Goal: Task Accomplishment & Management: Manage account settings

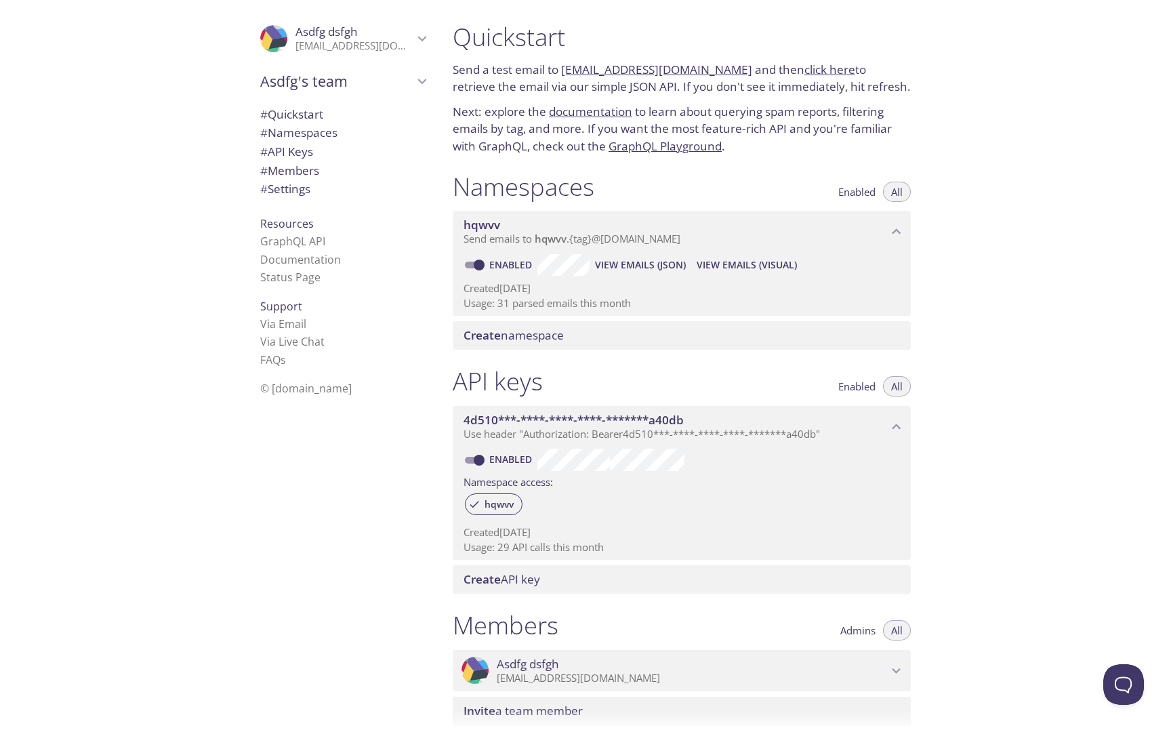
click at [646, 266] on span "View Emails (JSON)" at bounding box center [640, 265] width 91 height 16
click at [401, 27] on span "Asdfg dsfgh" at bounding box center [355, 31] width 118 height 15
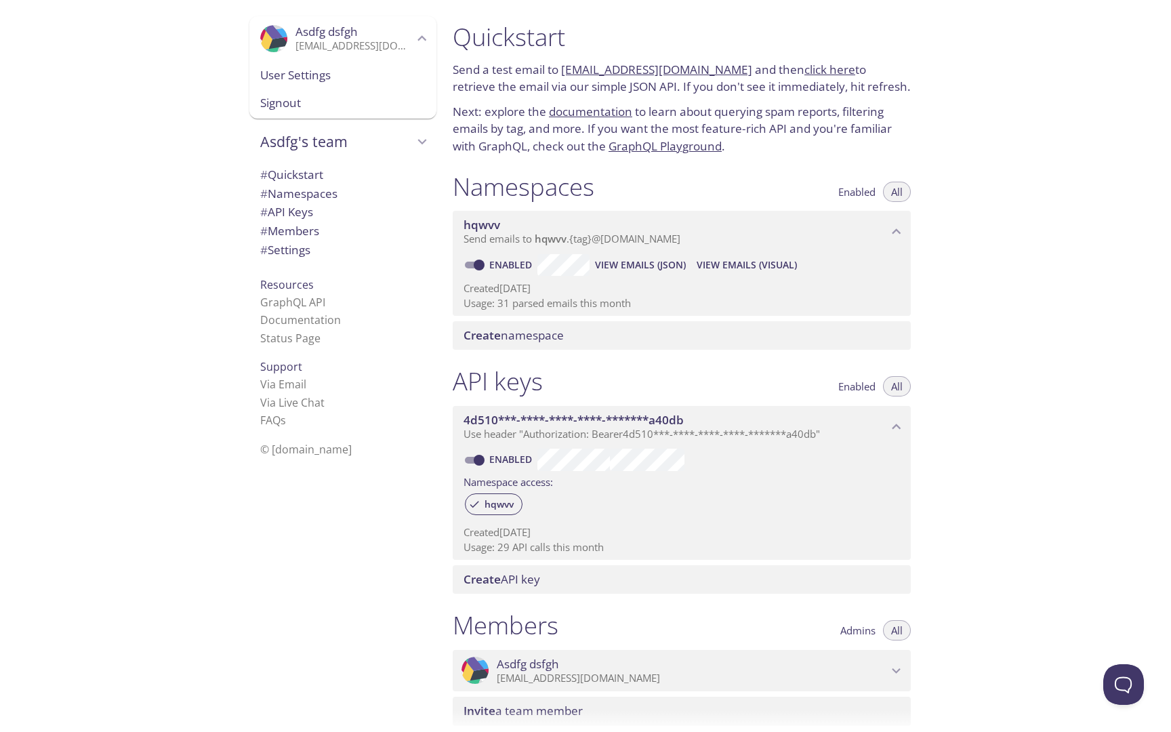
click at [401, 27] on span "Asdfg dsfgh" at bounding box center [355, 31] width 118 height 15
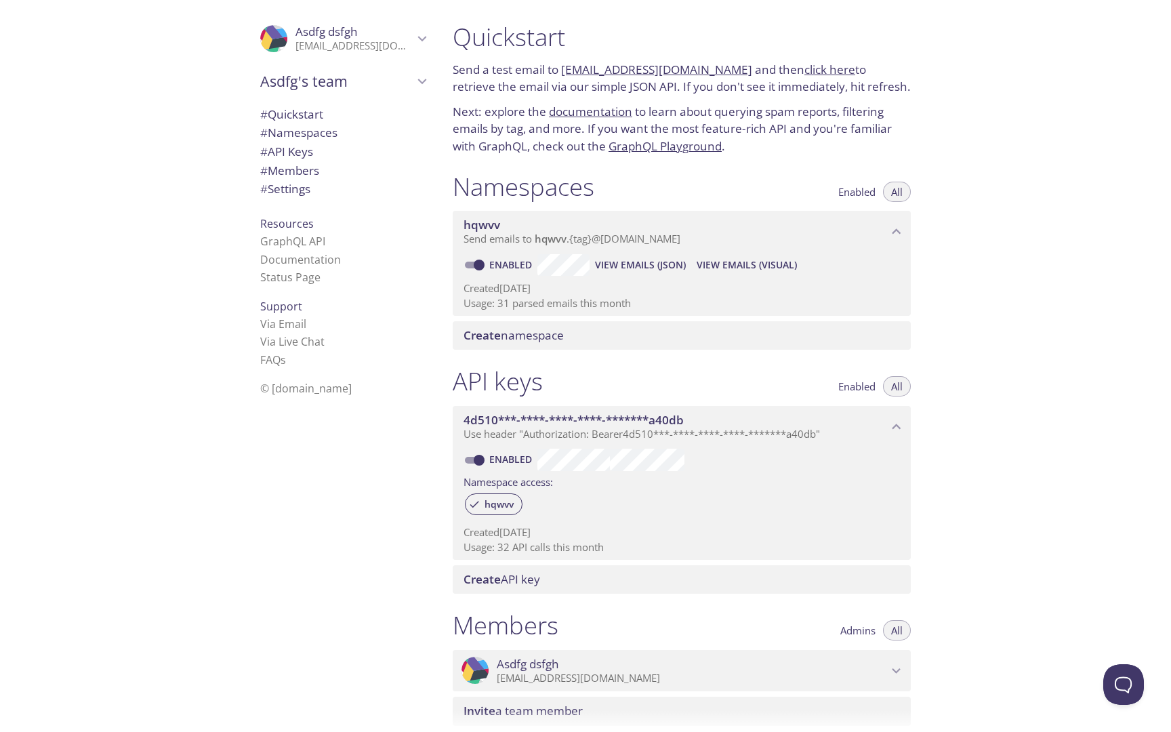
click at [416, 32] on icon "Asdfg dsfgh" at bounding box center [422, 39] width 18 height 18
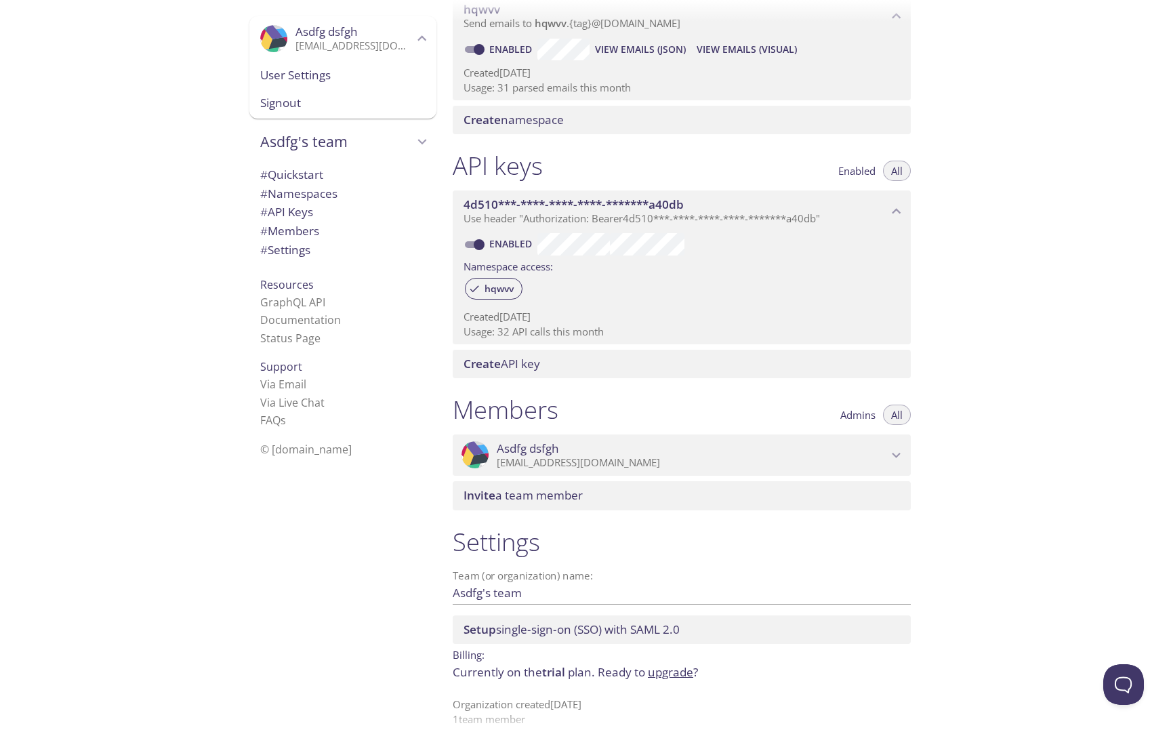
scroll to position [232, 0]
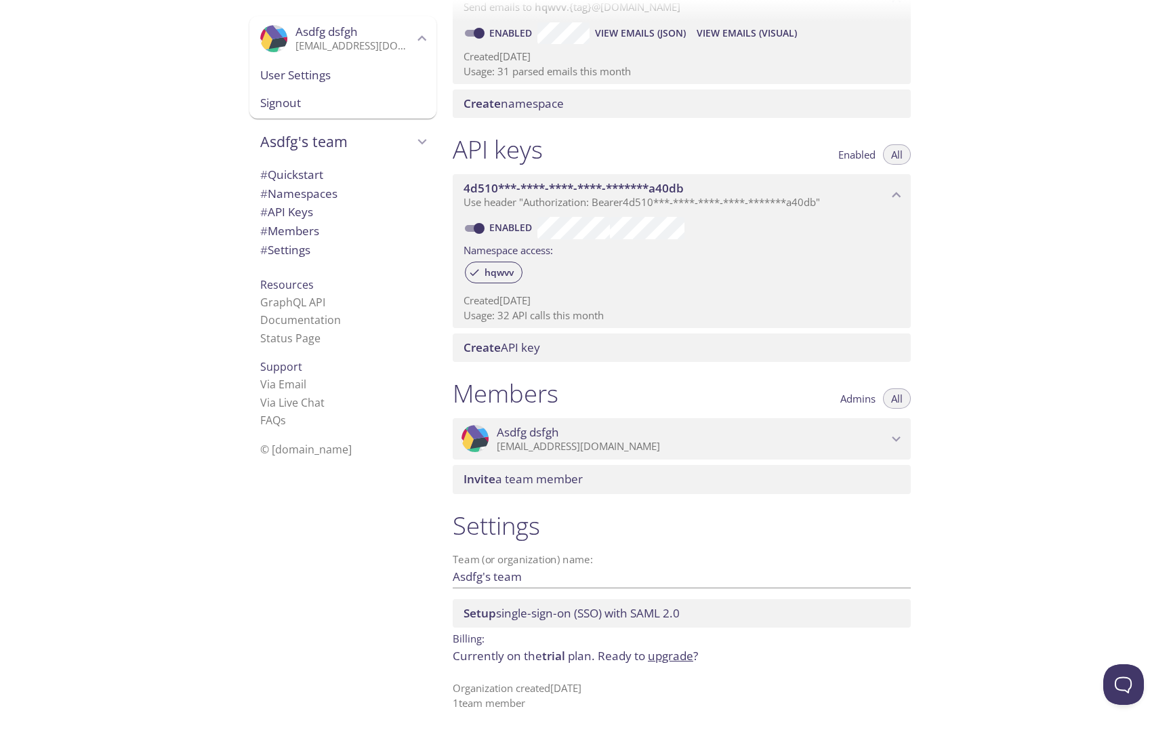
click at [353, 100] on span "Signout" at bounding box center [342, 103] width 165 height 18
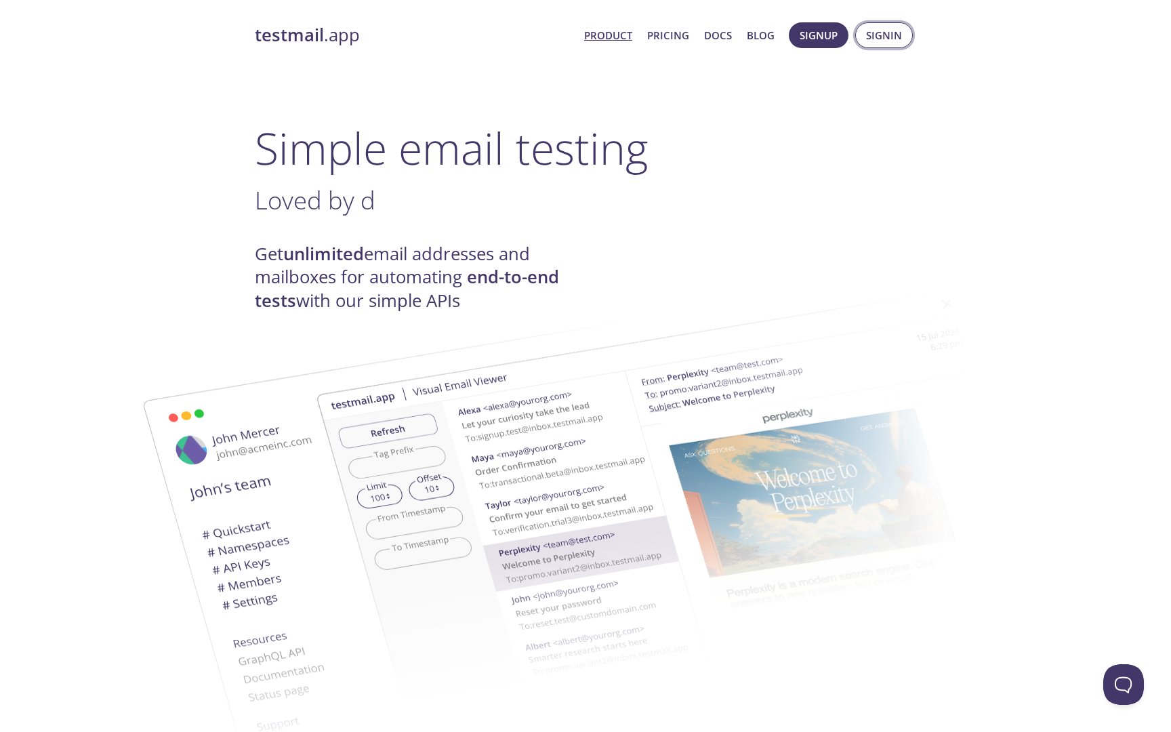
click at [895, 34] on span "Signin" at bounding box center [884, 35] width 36 height 18
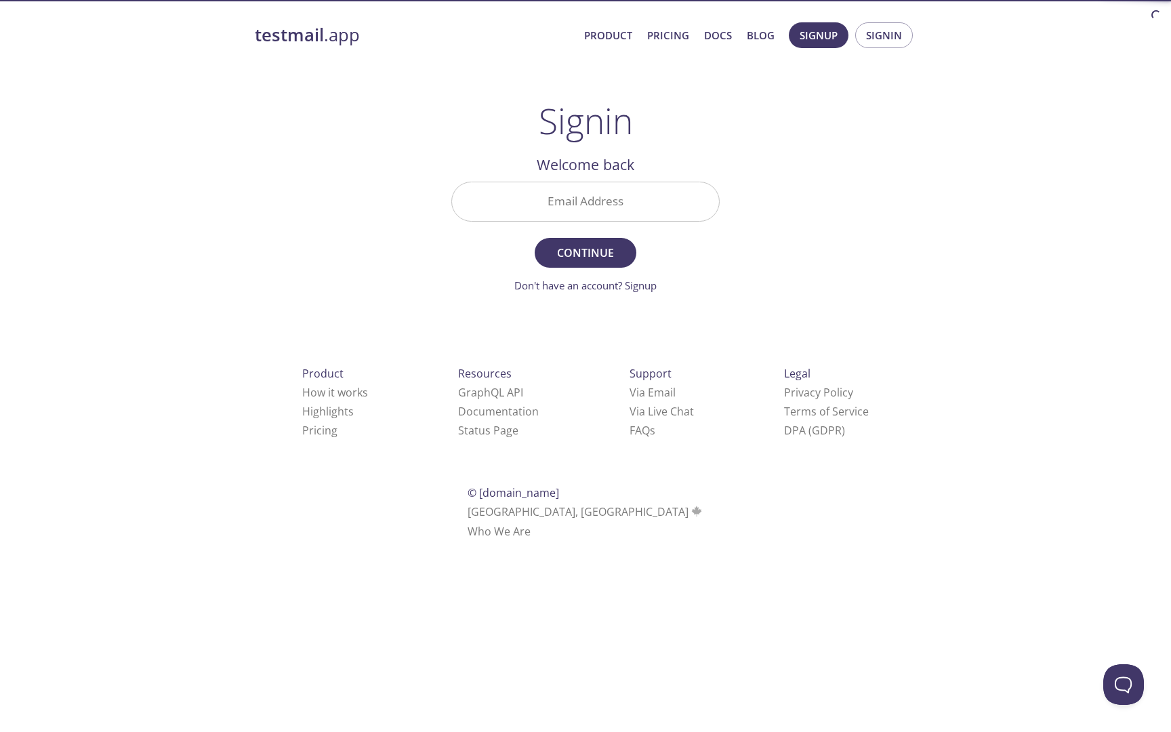
click at [615, 197] on input "Email Address" at bounding box center [585, 201] width 267 height 39
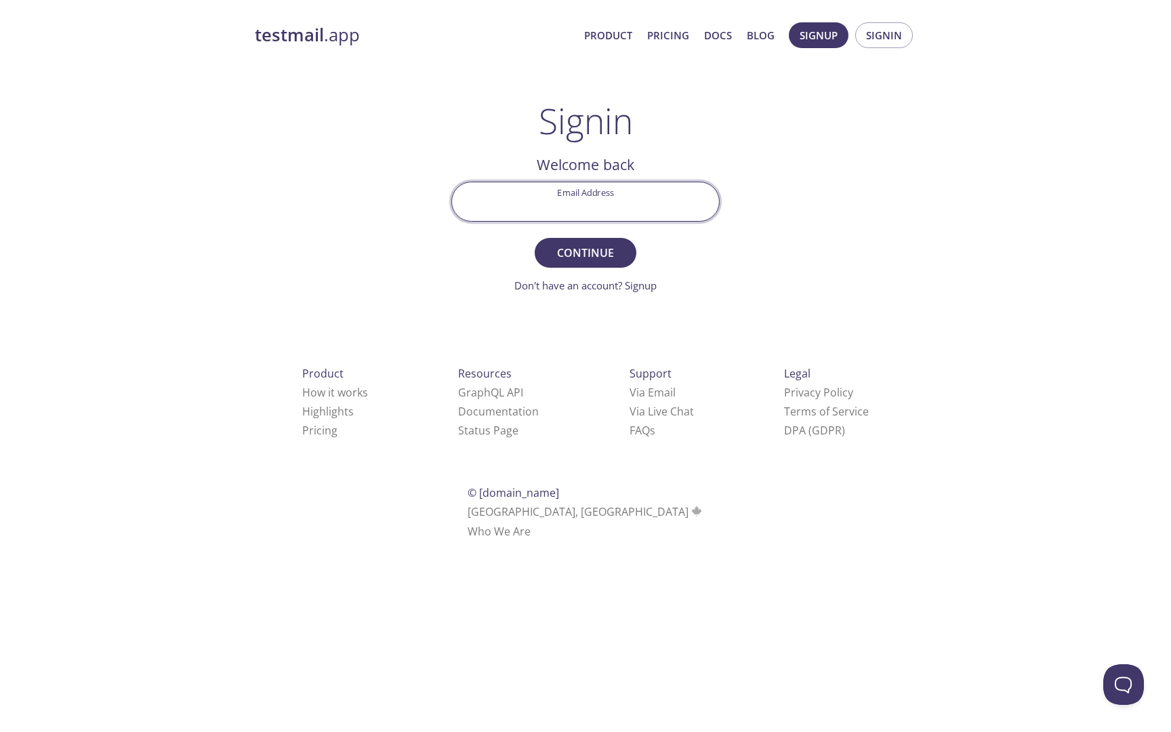
paste input "[EMAIL_ADDRESS][DOMAIN_NAME]"
type input "[EMAIL_ADDRESS][DOMAIN_NAME]"
click at [593, 251] on span "Continue" at bounding box center [586, 252] width 72 height 19
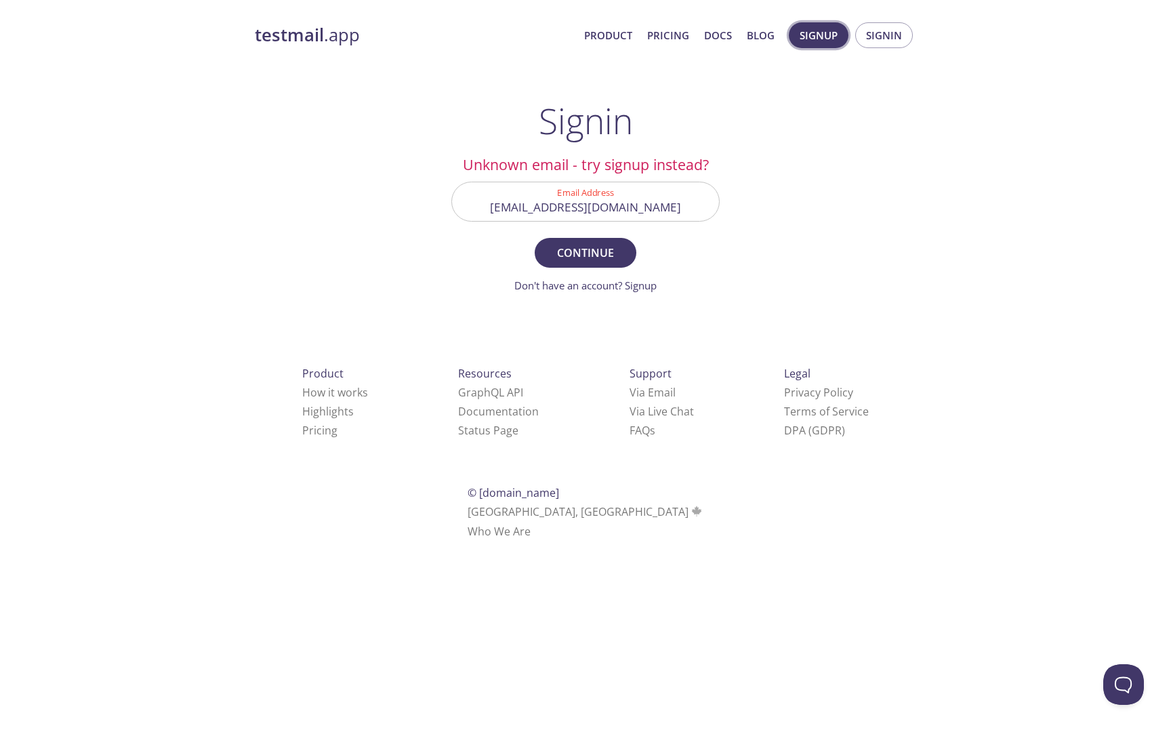
click at [821, 33] on span "Signup" at bounding box center [819, 35] width 38 height 18
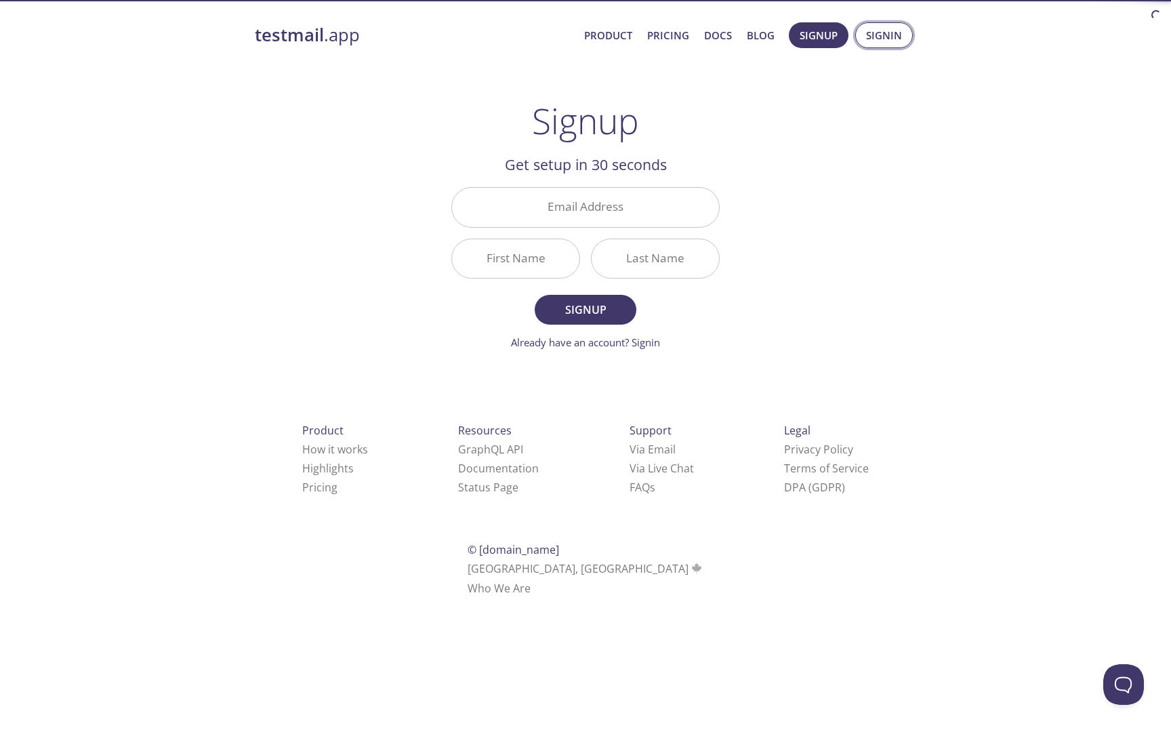
click at [900, 33] on span "Signin" at bounding box center [884, 35] width 36 height 18
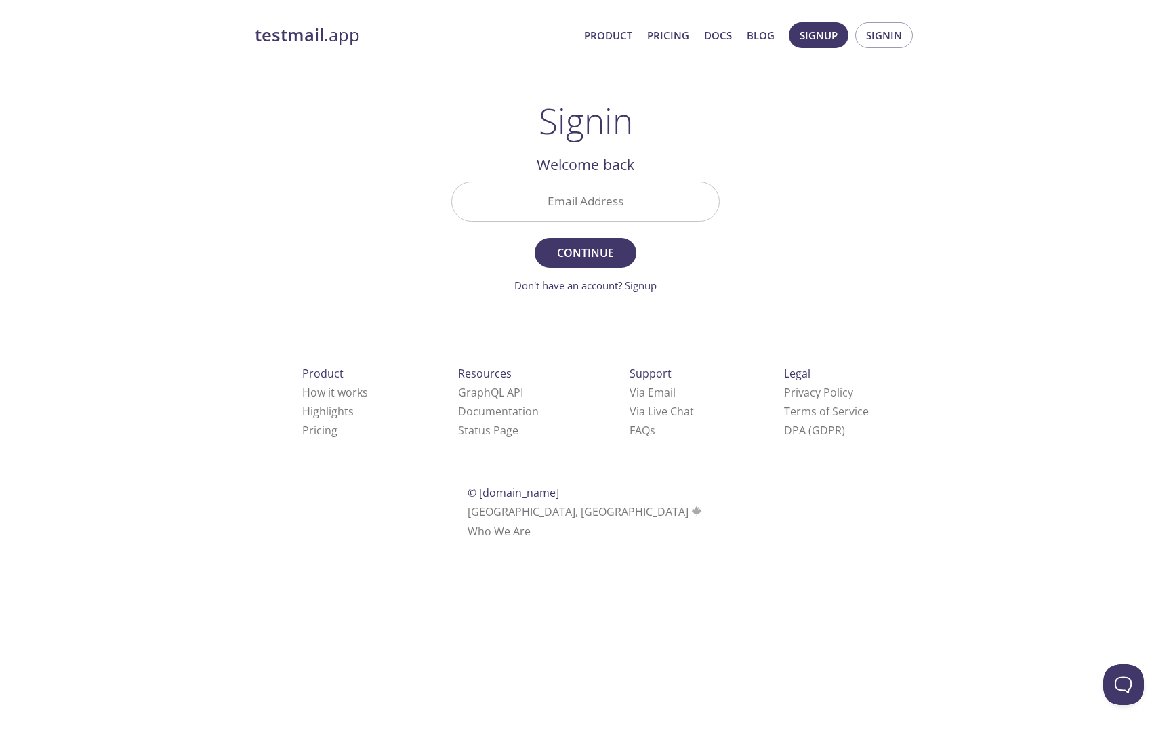
click at [653, 193] on input "Email Address" at bounding box center [585, 201] width 267 height 39
paste input "[EMAIL_ADDRESS][DOMAIN_NAME]"
click at [535, 238] on button "Continue" at bounding box center [586, 253] width 102 height 30
click at [605, 255] on span "Continue" at bounding box center [586, 252] width 72 height 19
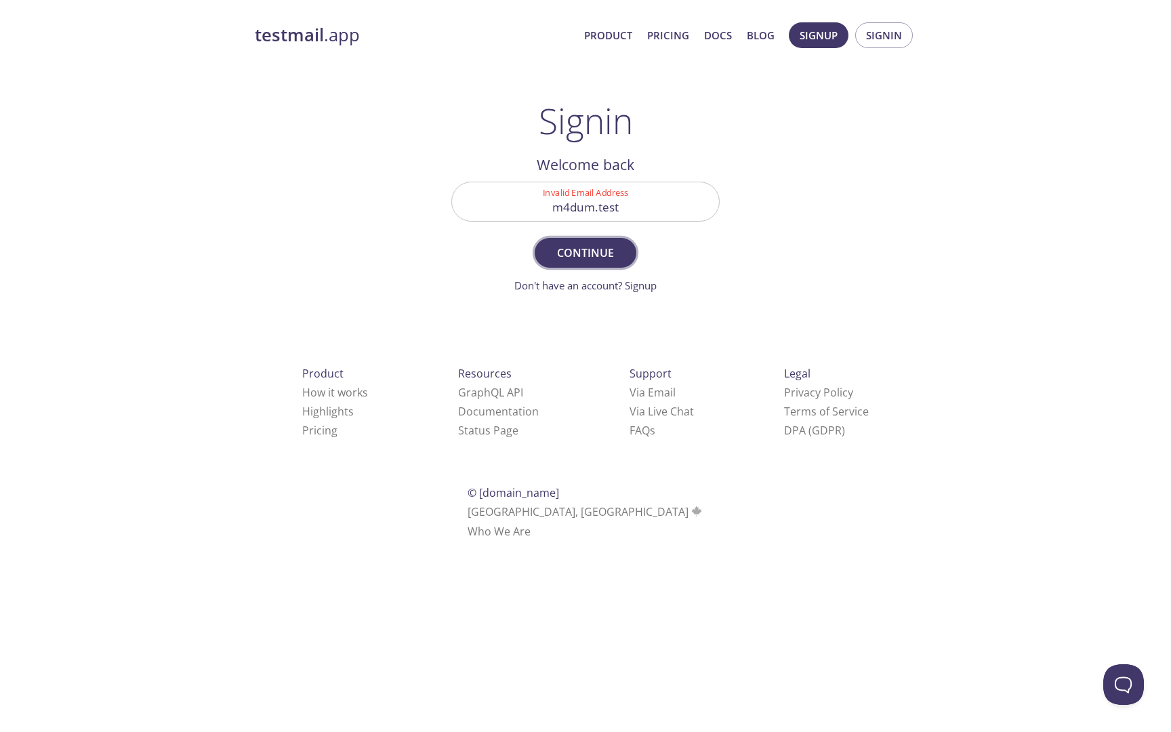
click at [605, 255] on span "Continue" at bounding box center [586, 252] width 72 height 19
click at [590, 207] on input "m4dum.test" at bounding box center [585, 201] width 267 height 39
paste input "@[DOMAIN_NAME]"
type input "[EMAIL_ADDRESS][DOMAIN_NAME]"
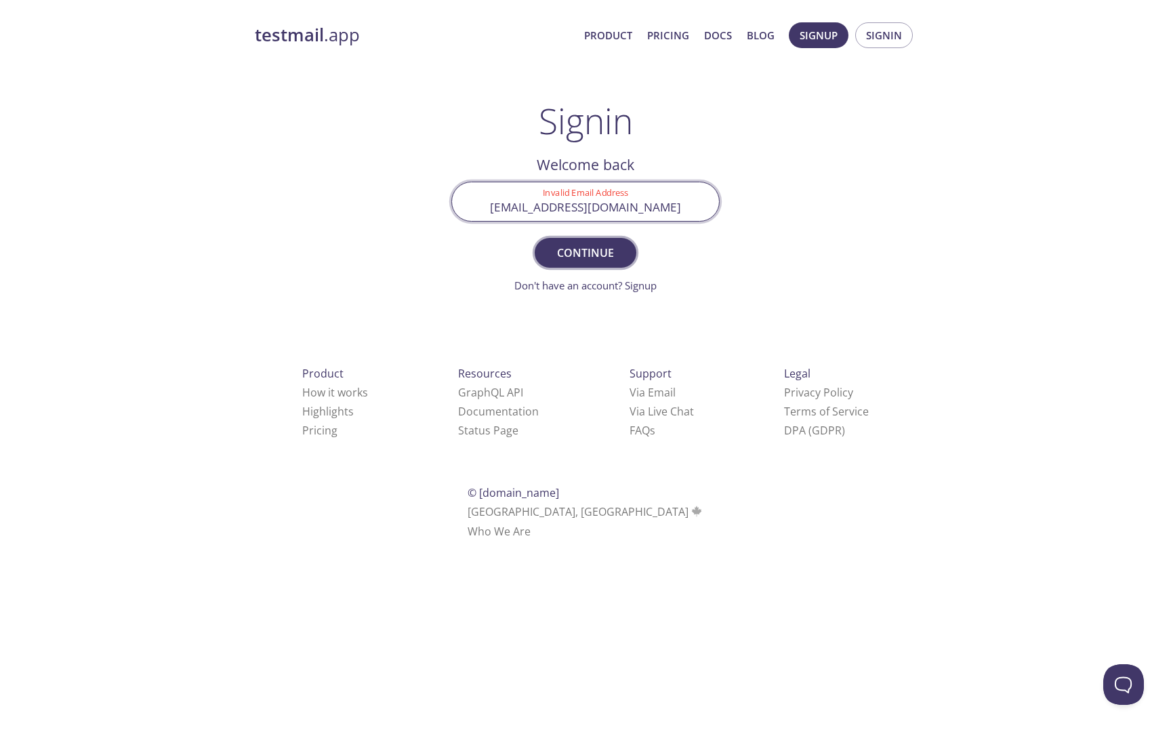
click at [590, 250] on span "Continue" at bounding box center [586, 252] width 72 height 19
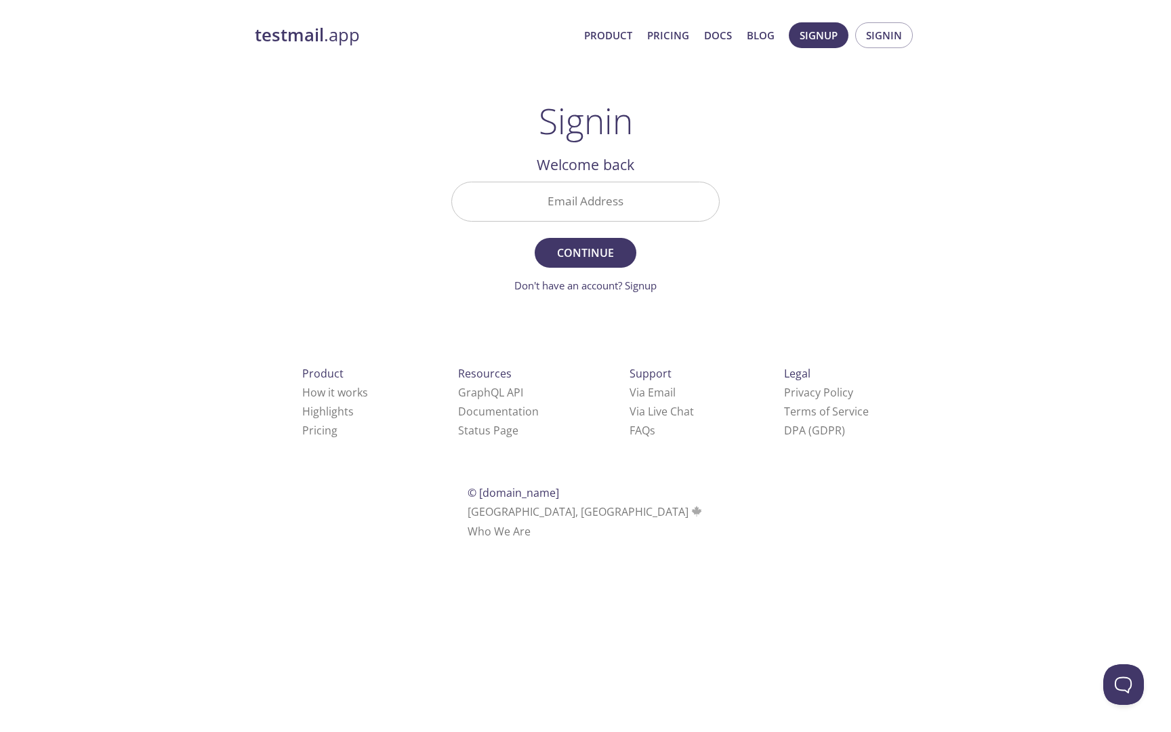
click at [540, 199] on input "Email Address" at bounding box center [585, 201] width 267 height 39
click at [589, 208] on input "Email Address" at bounding box center [585, 201] width 267 height 39
paste input "[EMAIL_ADDRESS][DOMAIN_NAME]"
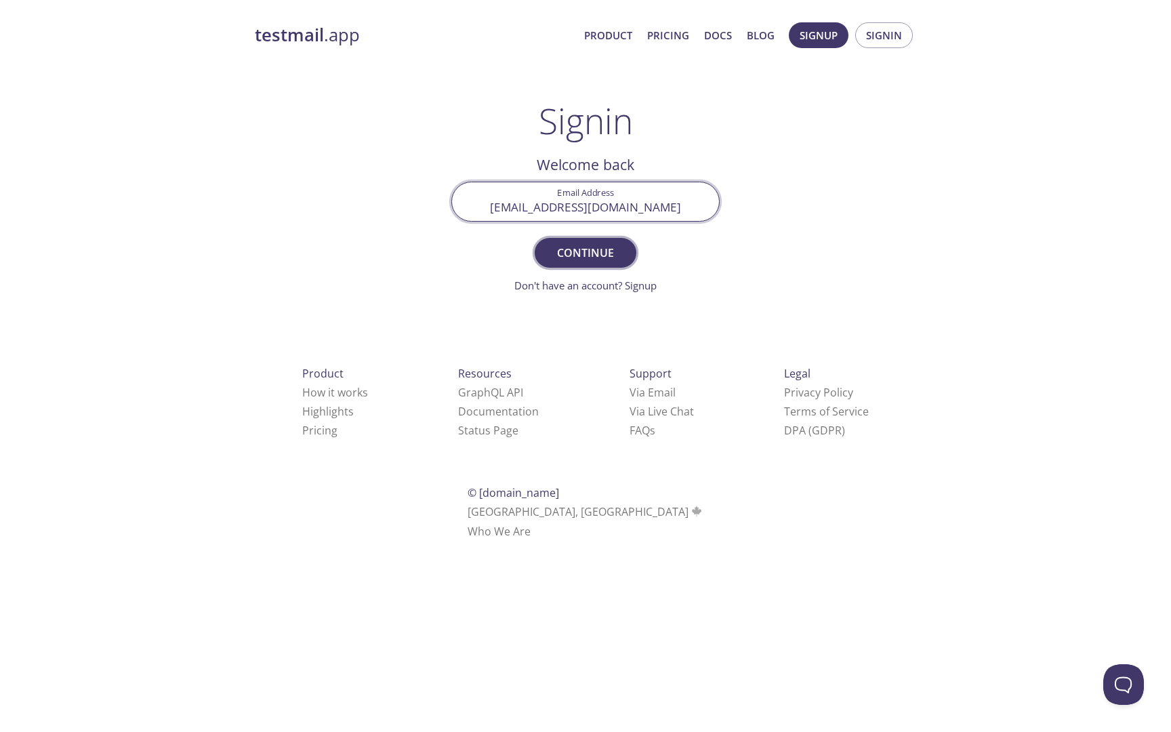
type input "[EMAIL_ADDRESS][DOMAIN_NAME]"
click at [591, 247] on span "Continue" at bounding box center [586, 252] width 72 height 19
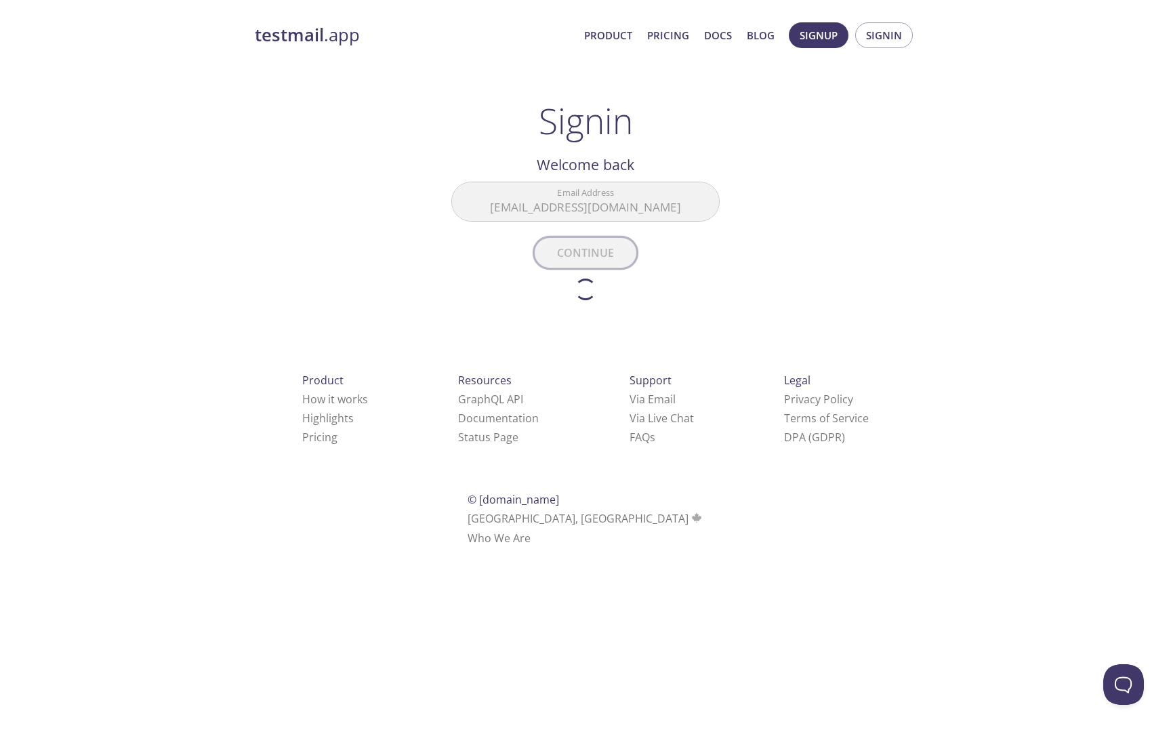
click at [591, 247] on form "Email Address m4dum.test@inbox.testmail.app Continue Don't have an account? Sig…" at bounding box center [585, 241] width 268 height 119
